Goal: Register for event/course

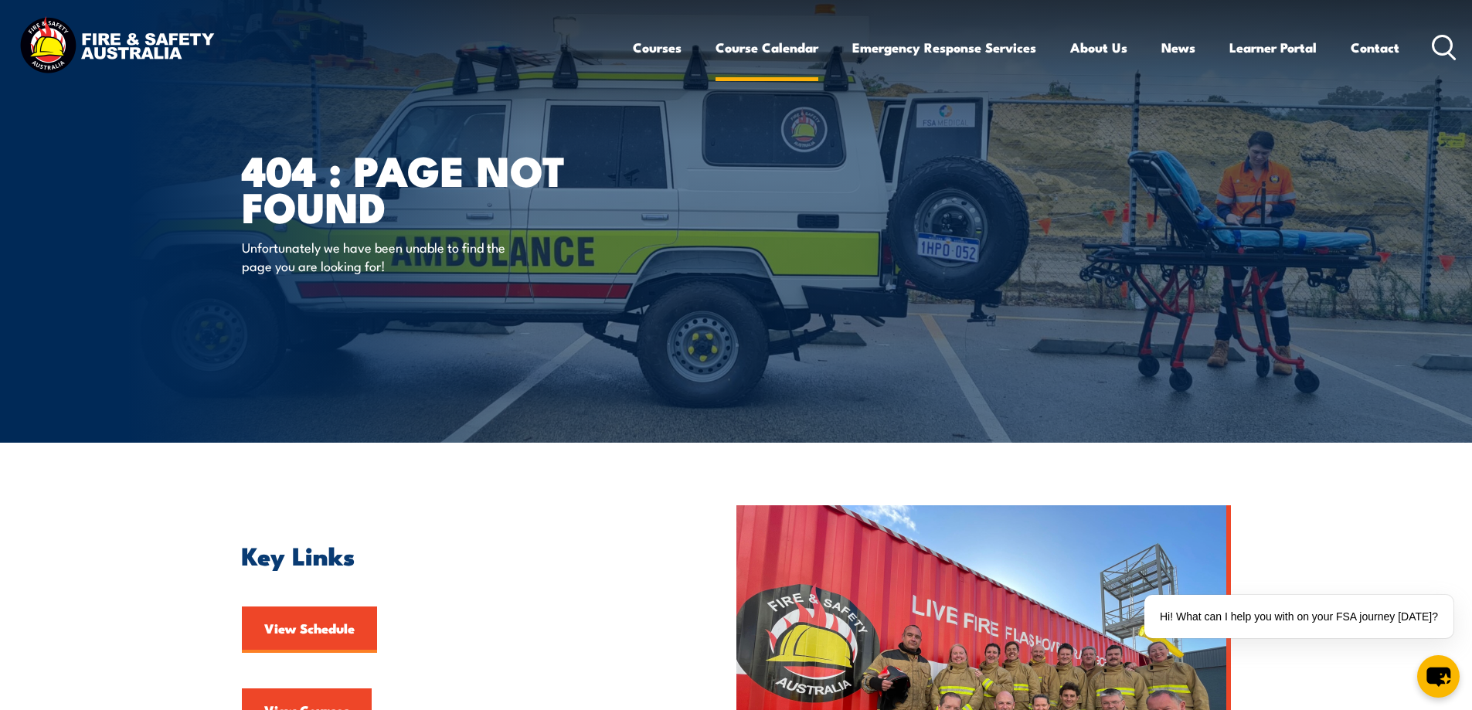
click at [769, 46] on link "Course Calendar" at bounding box center [767, 47] width 103 height 41
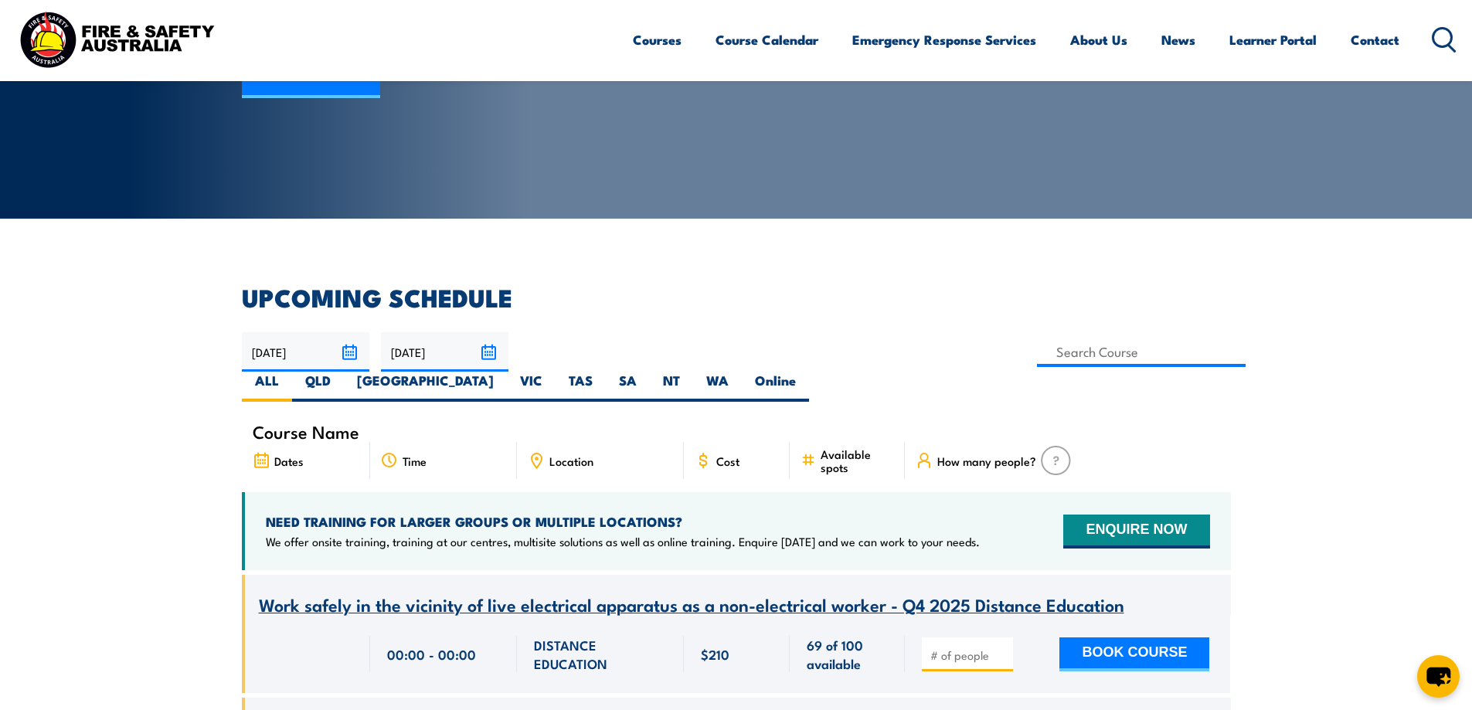
scroll to position [232, 0]
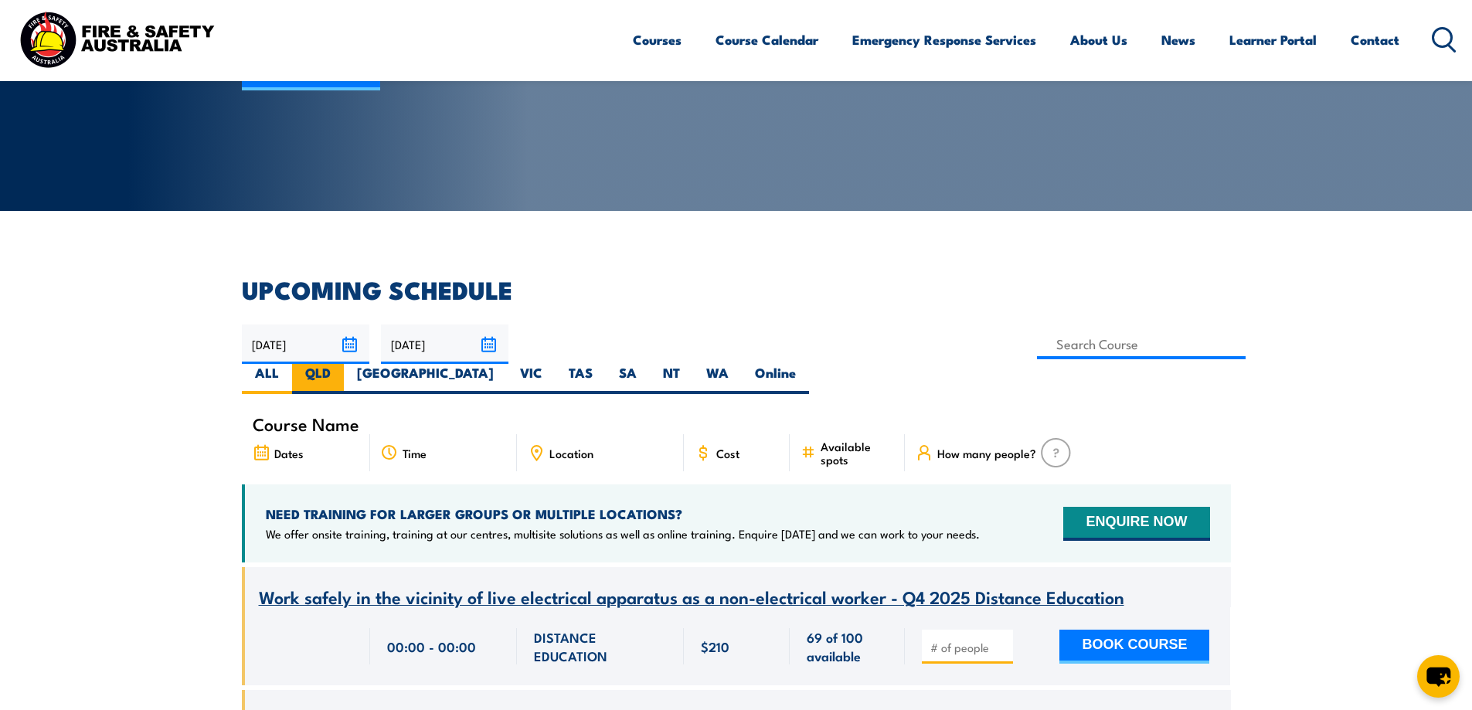
click at [344, 364] on label "QLD" at bounding box center [318, 379] width 52 height 30
click at [341, 364] on input "QLD" at bounding box center [336, 369] width 10 height 10
radio input "true"
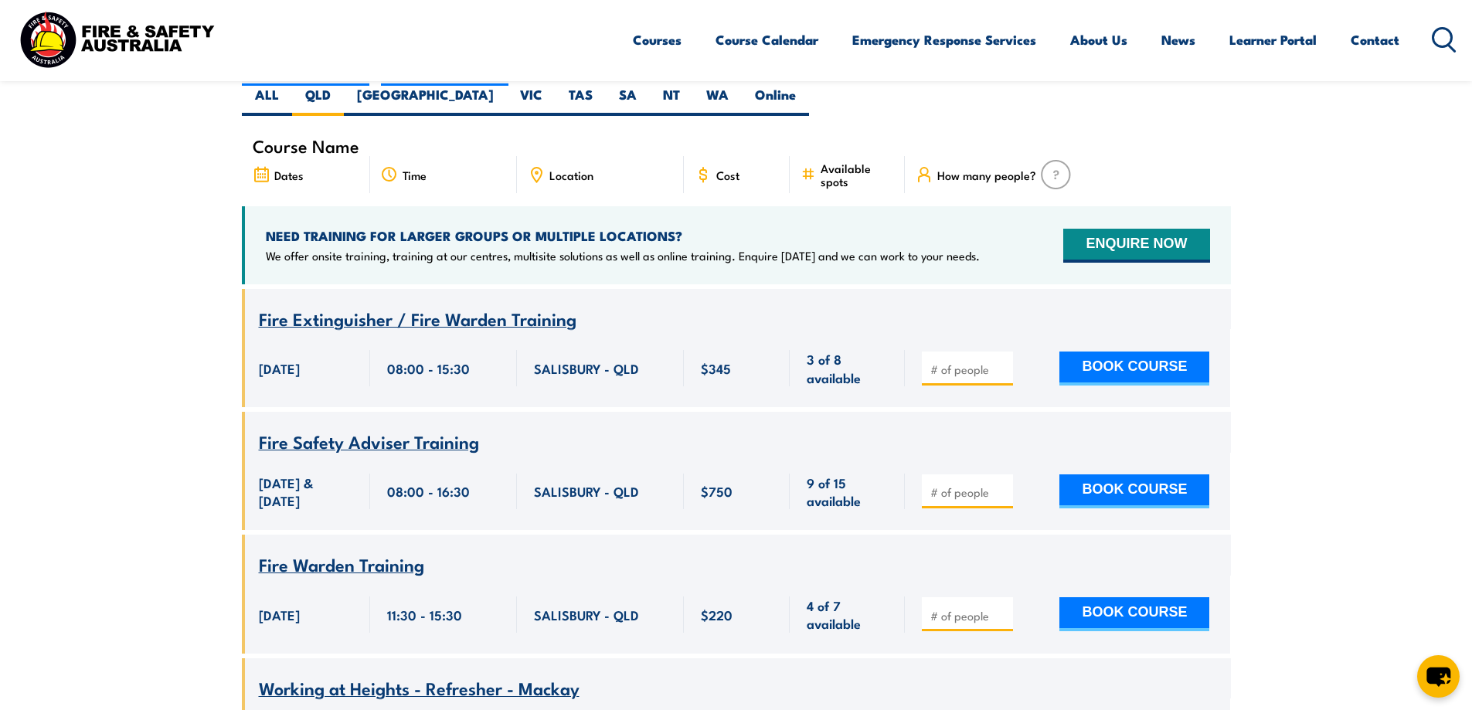
click at [576, 168] on span "Location" at bounding box center [571, 174] width 44 height 13
click at [582, 168] on span "Location" at bounding box center [571, 174] width 44 height 13
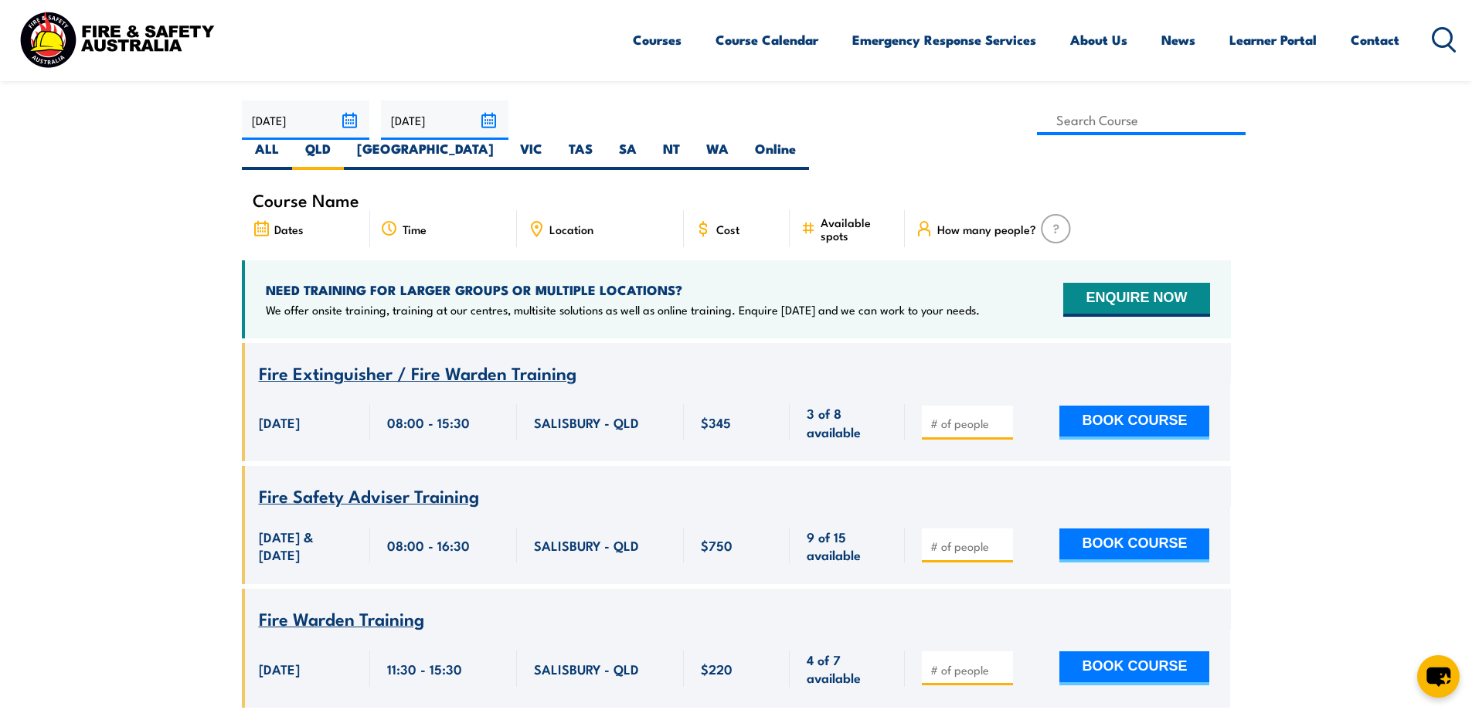
scroll to position [433, 0]
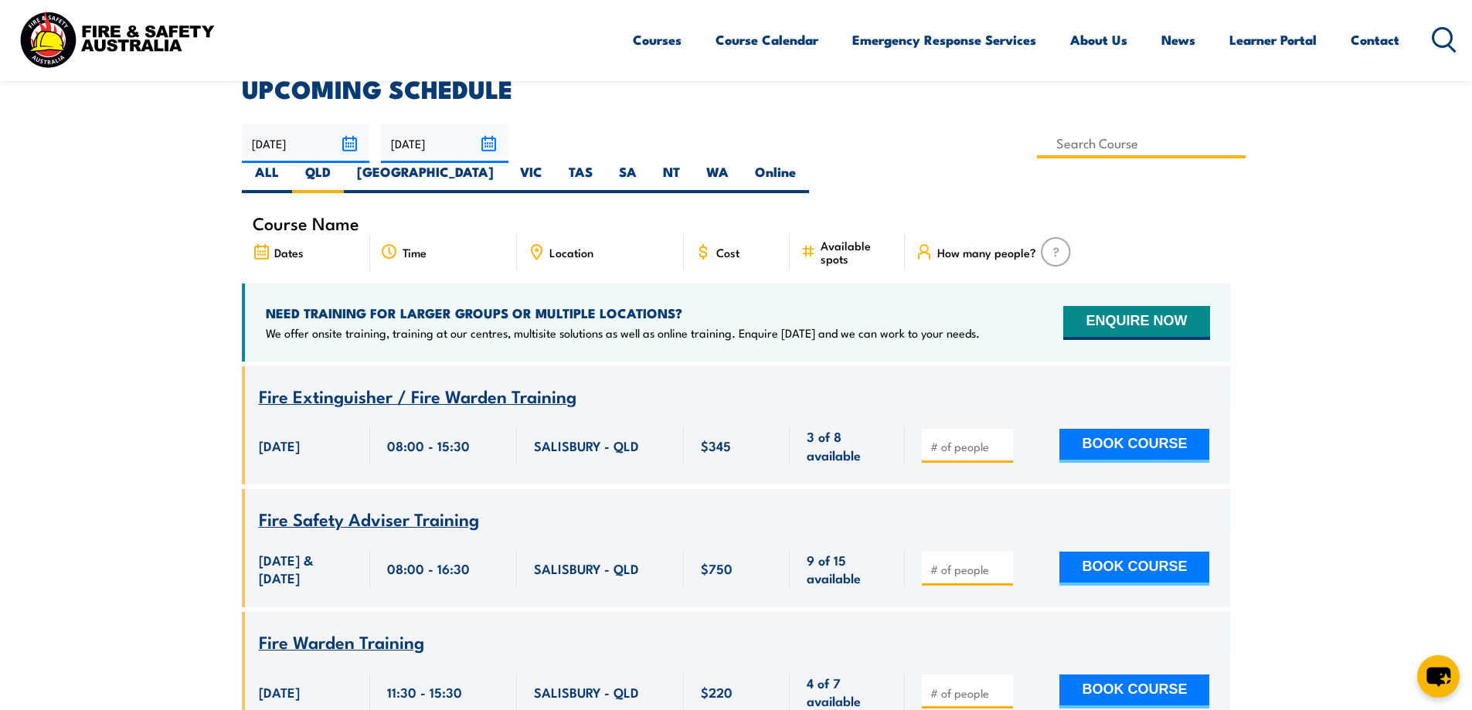
click at [1037, 144] on input at bounding box center [1141, 143] width 209 height 30
click at [809, 163] on label "Online" at bounding box center [775, 178] width 67 height 30
click at [806, 163] on input "Online" at bounding box center [801, 168] width 10 height 10
radio input "true"
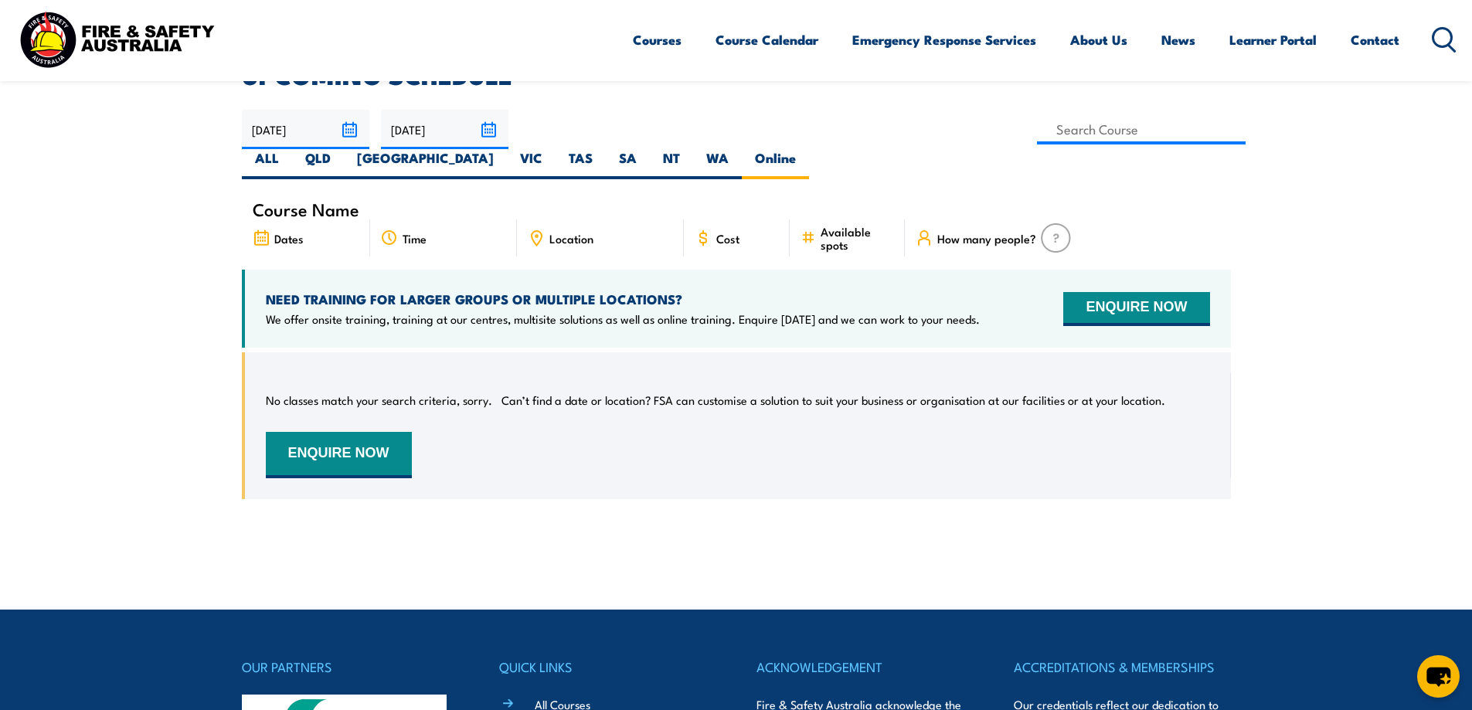
scroll to position [355, 0]
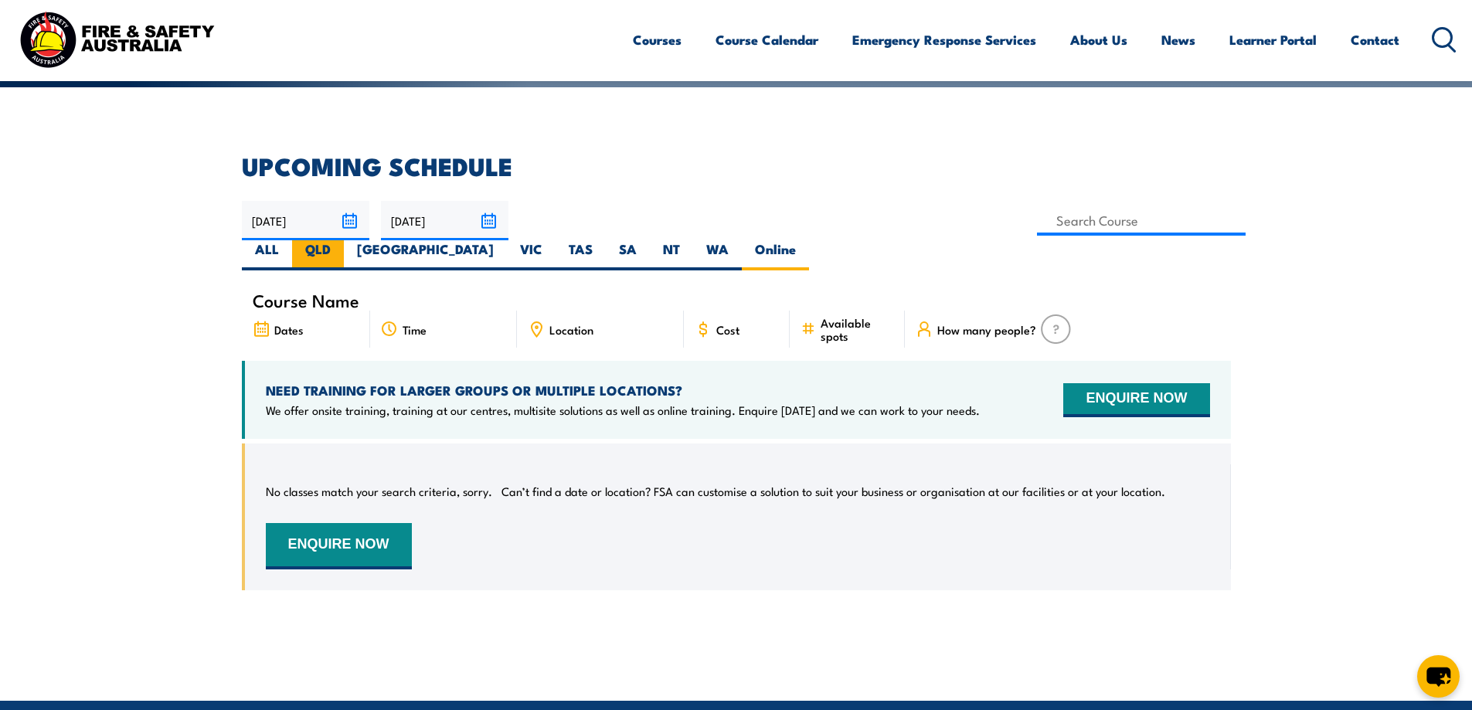
click at [344, 240] on label "QLD" at bounding box center [318, 255] width 52 height 30
click at [341, 240] on input "QLD" at bounding box center [336, 245] width 10 height 10
radio input "true"
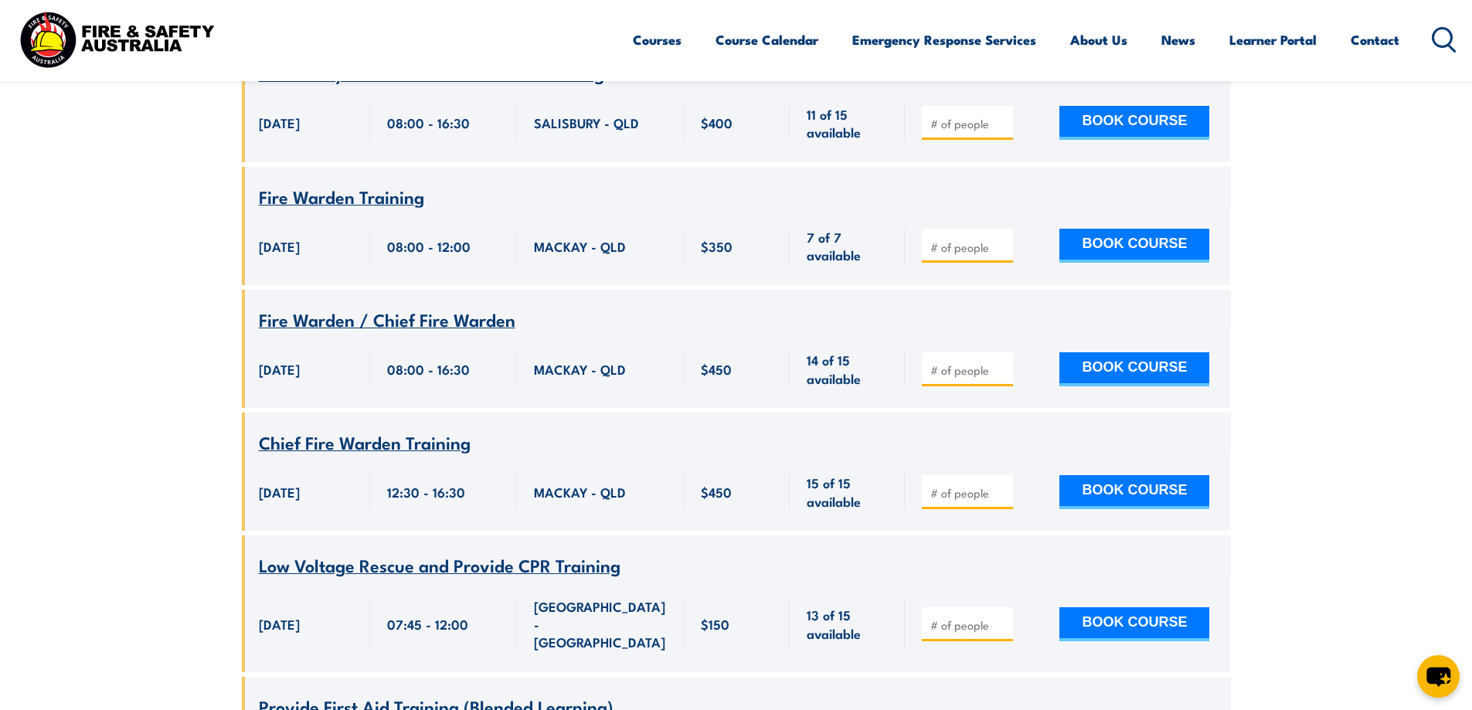
scroll to position [1360, 0]
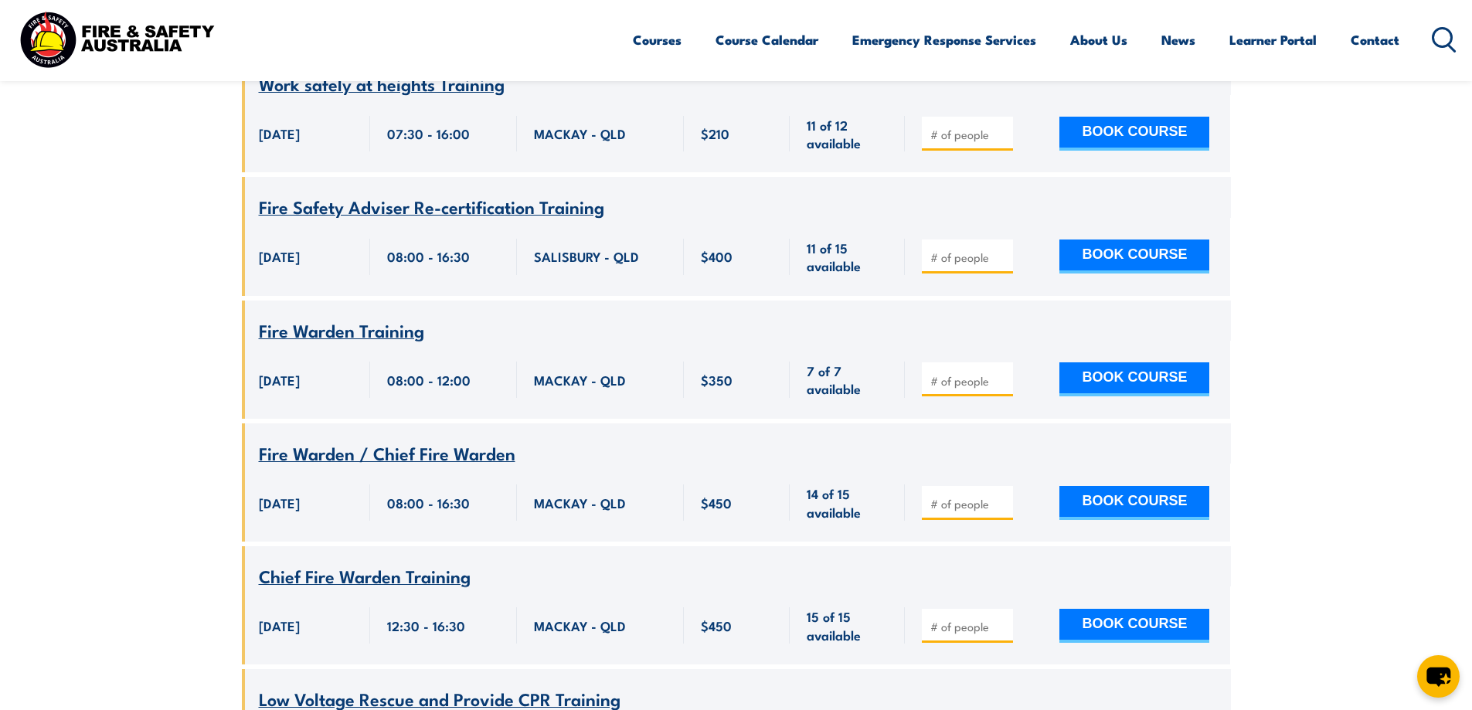
click at [352, 317] on span "Fire Warden Training" at bounding box center [341, 330] width 165 height 26
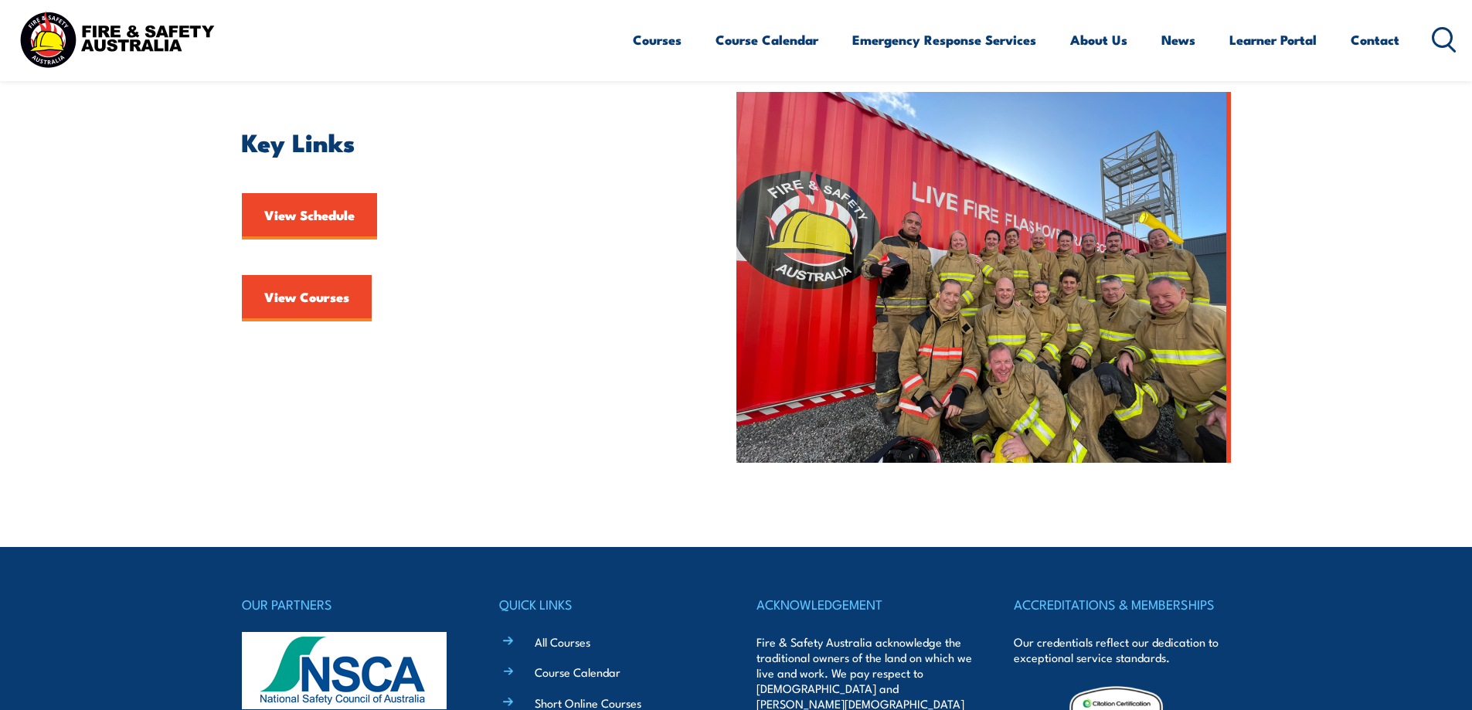
scroll to position [232, 0]
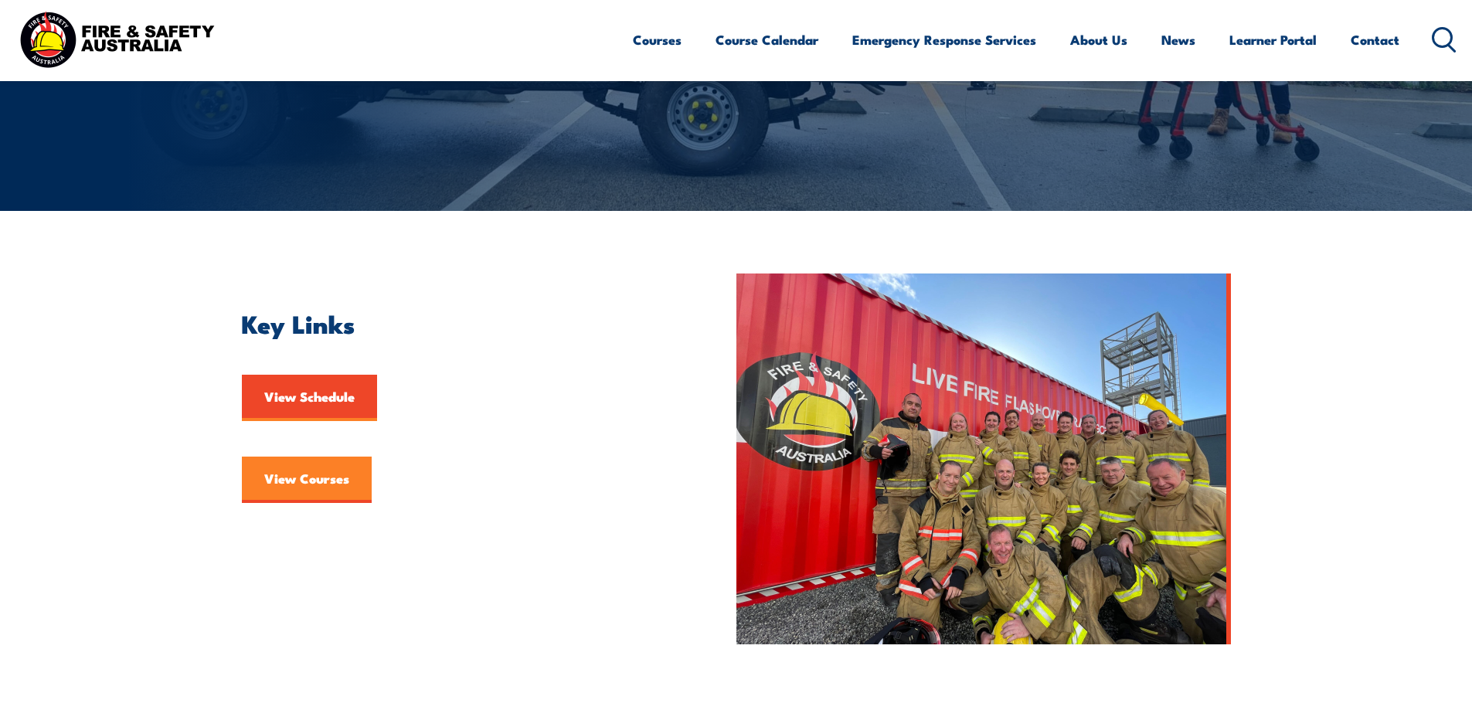
click at [330, 476] on link "View Courses" at bounding box center [307, 480] width 130 height 46
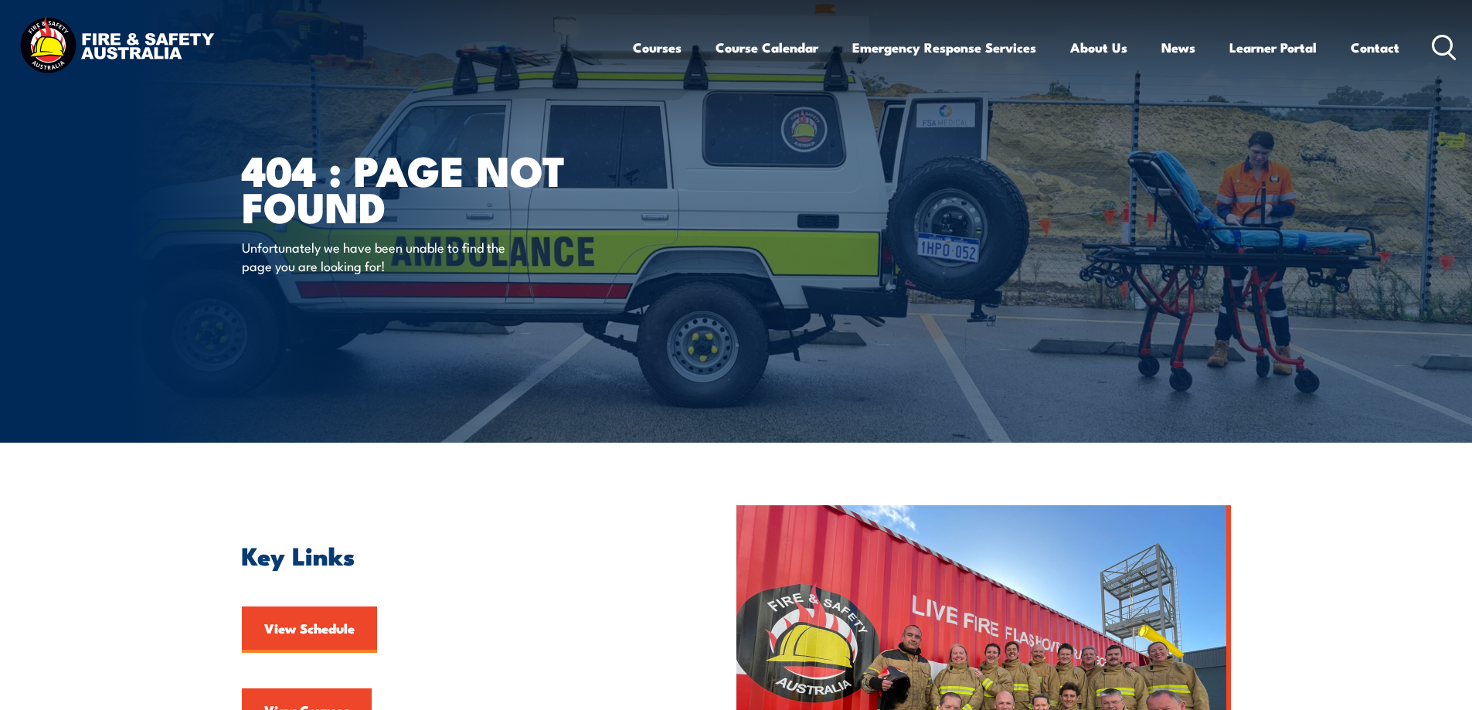
scroll to position [386, 0]
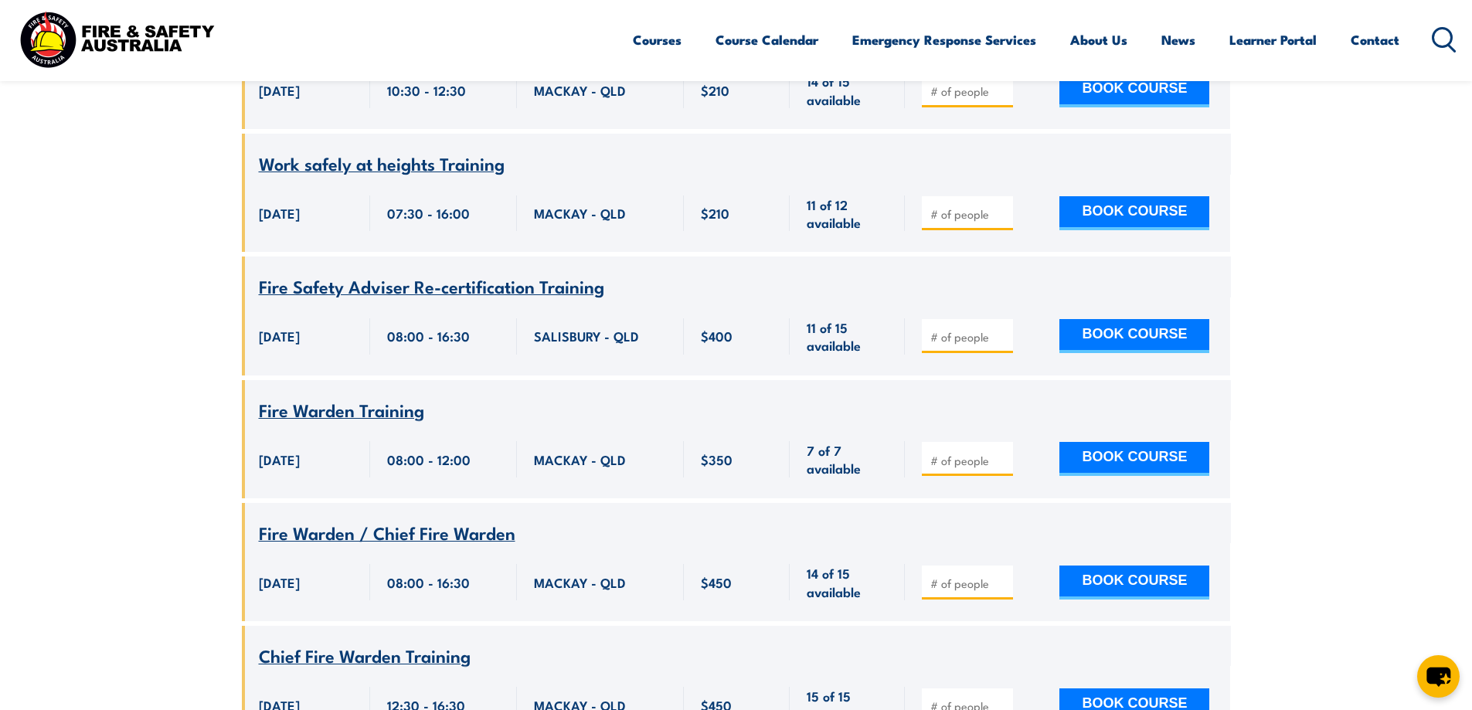
scroll to position [1283, 0]
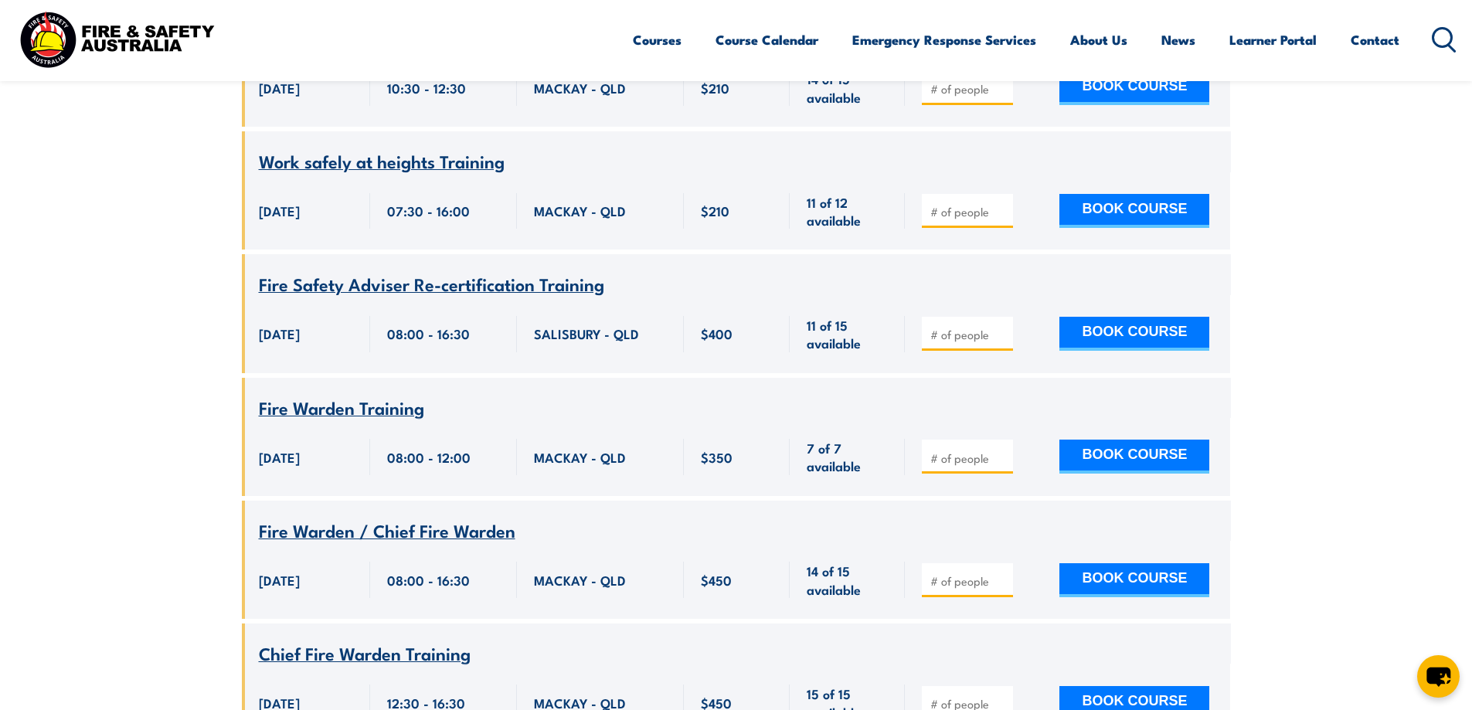
click at [993, 451] on input "number" at bounding box center [968, 458] width 77 height 15
type input "1"
click at [999, 451] on input "1" at bounding box center [968, 458] width 77 height 15
click at [1181, 440] on button "BOOK COURSE" at bounding box center [1135, 457] width 150 height 34
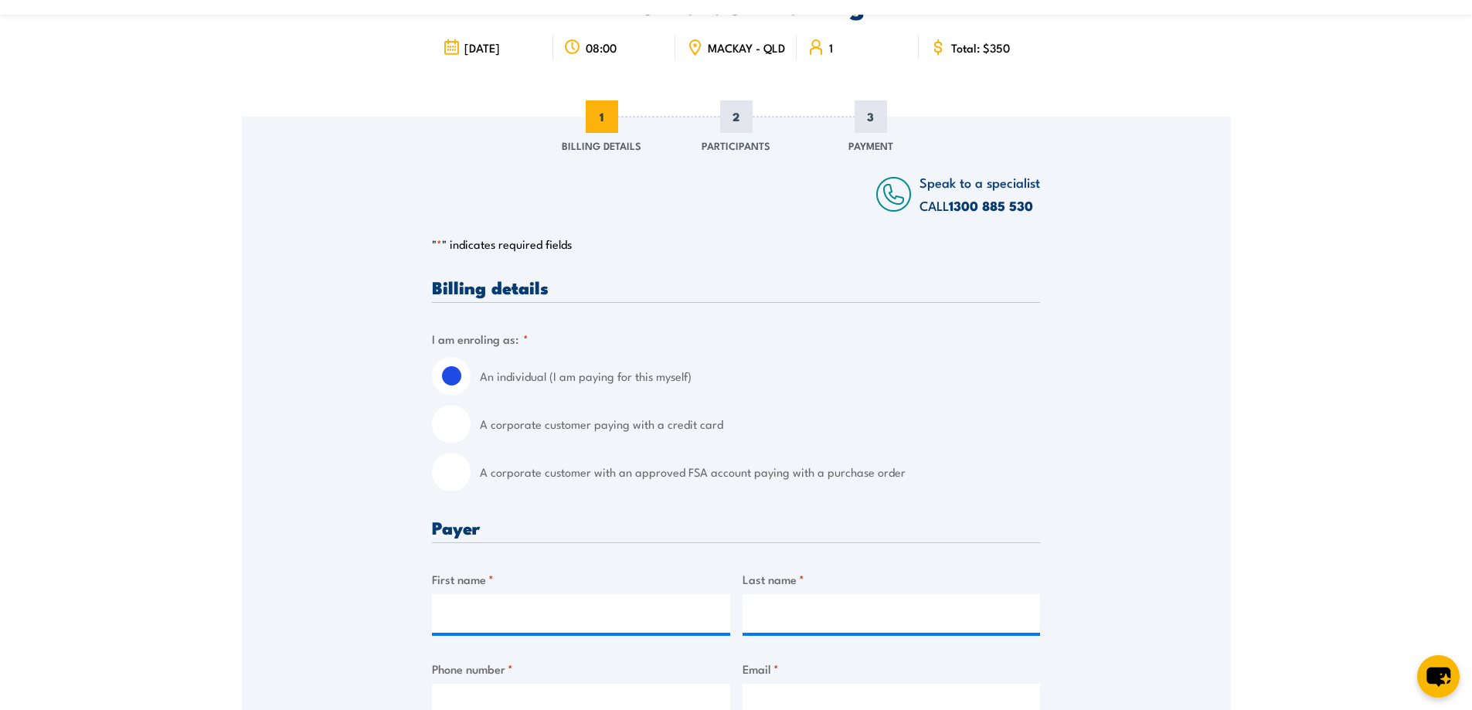
scroll to position [155, 0]
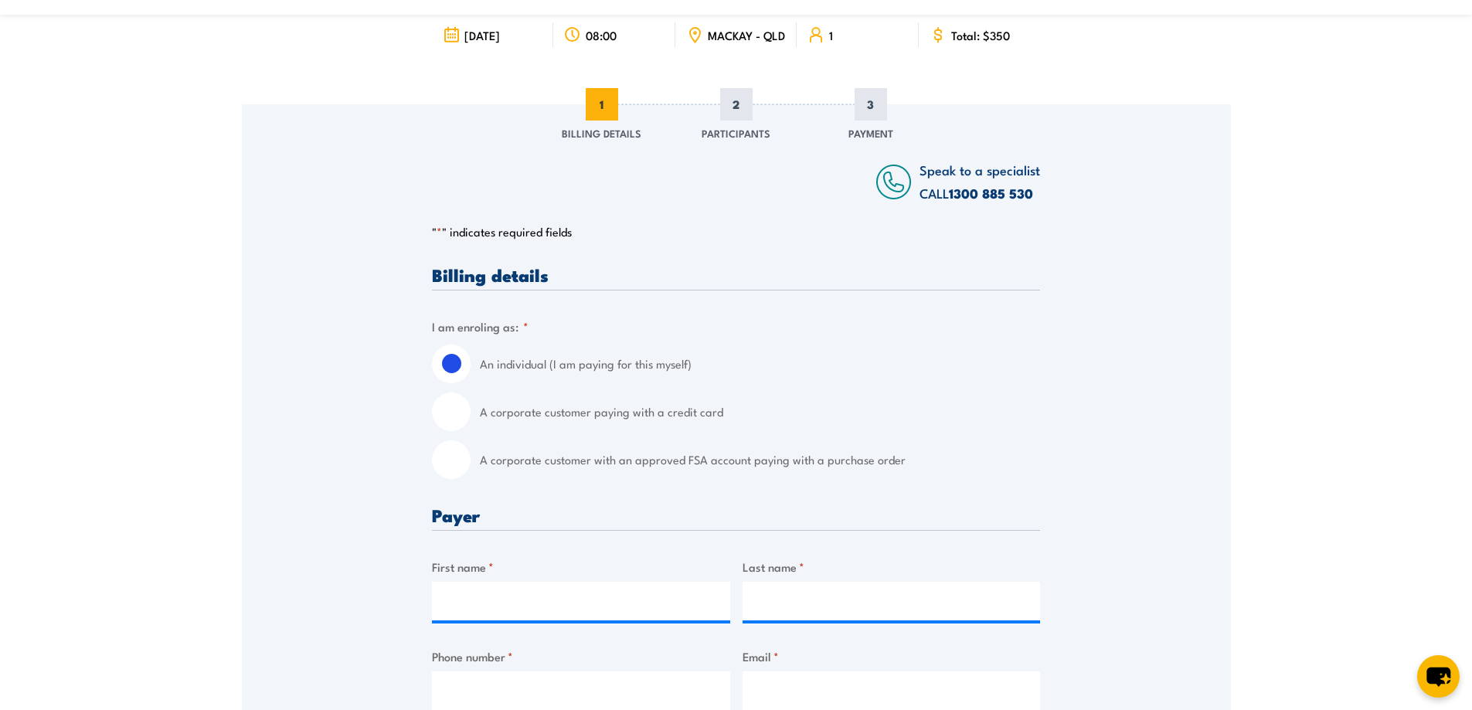
click at [454, 477] on input "A corporate customer with an approved FSA account paying with a purchase order" at bounding box center [451, 459] width 39 height 39
radio input "true"
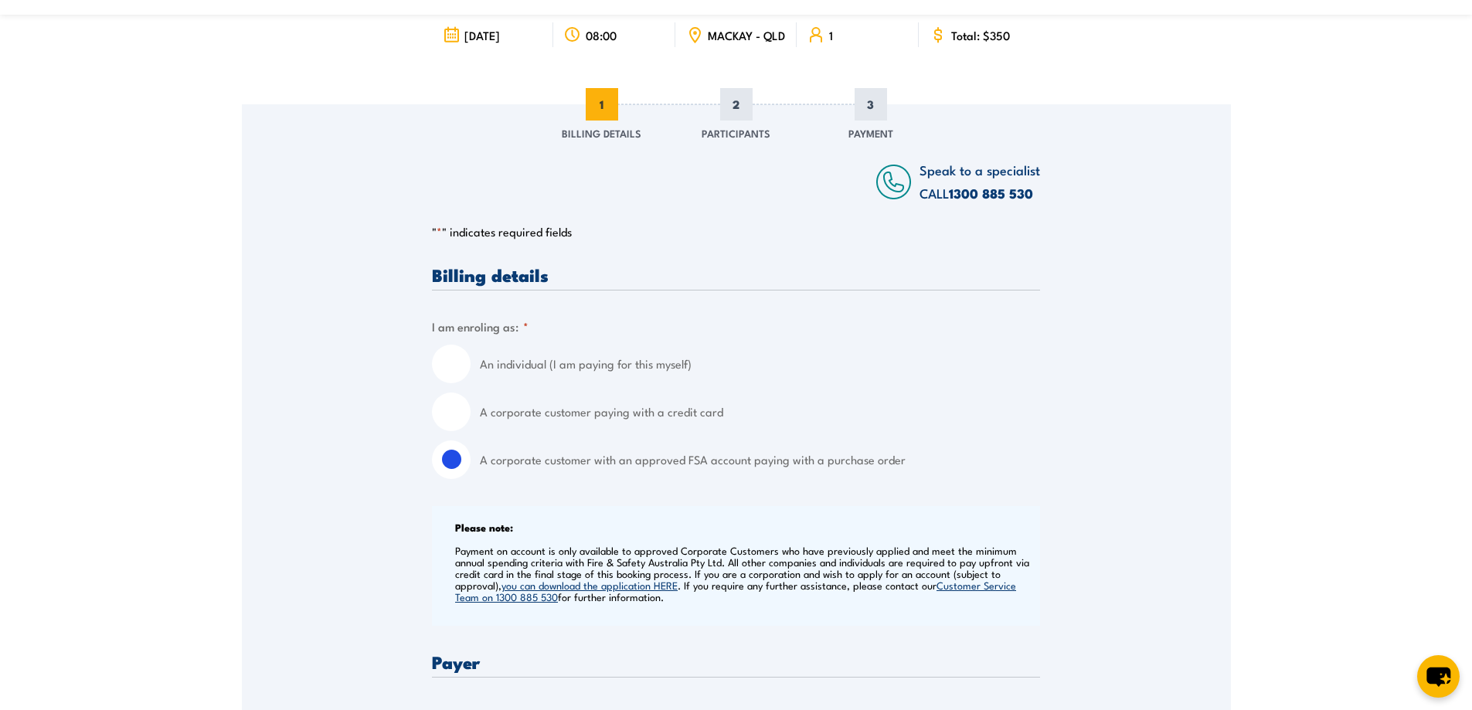
click at [456, 413] on input "A corporate customer paying with a credit card" at bounding box center [451, 412] width 39 height 39
radio input "true"
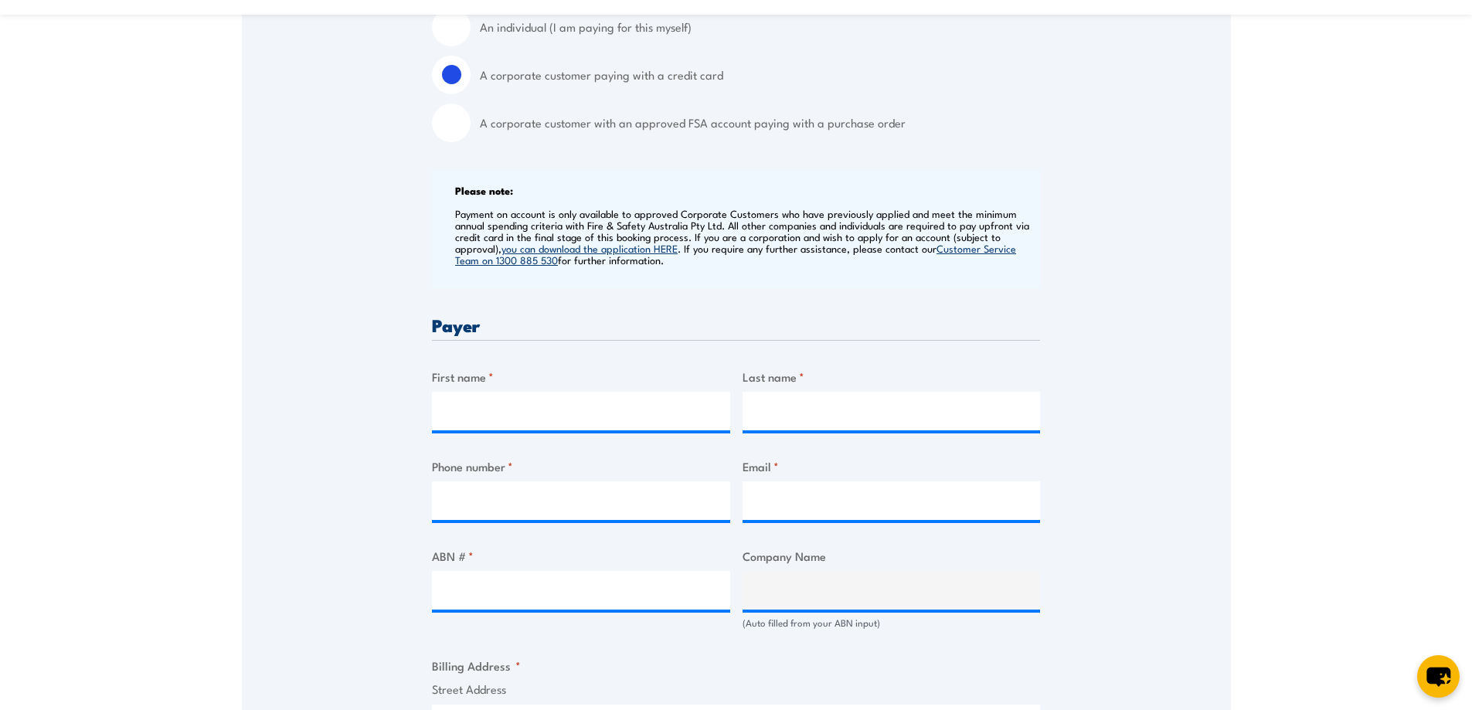
scroll to position [464, 0]
